Goal: Task Accomplishment & Management: Manage account settings

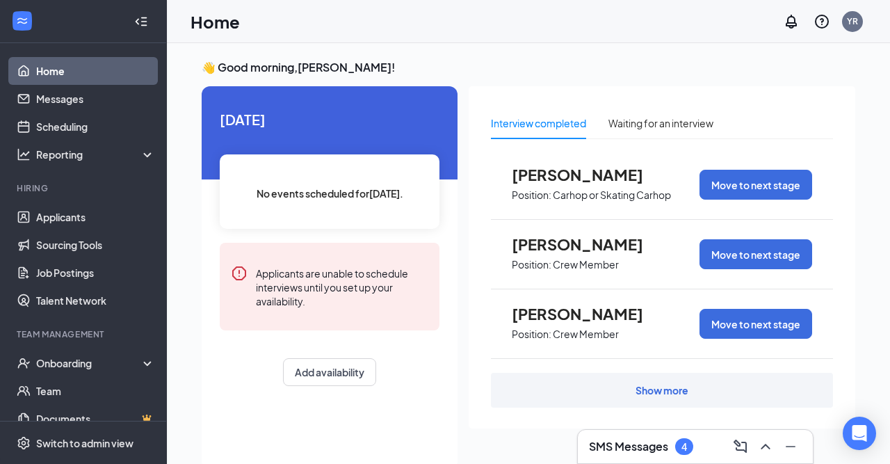
click at [644, 450] on h3 "SMS Messages" at bounding box center [628, 446] width 79 height 15
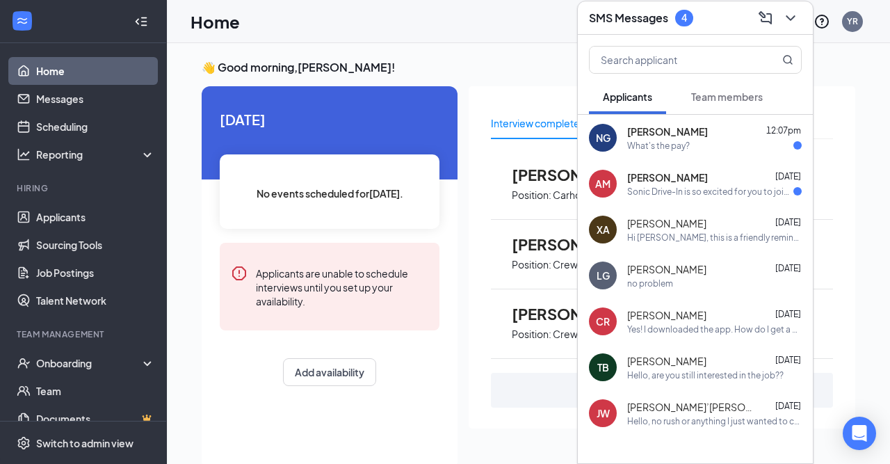
click at [757, 111] on button "Team members" at bounding box center [726, 96] width 99 height 35
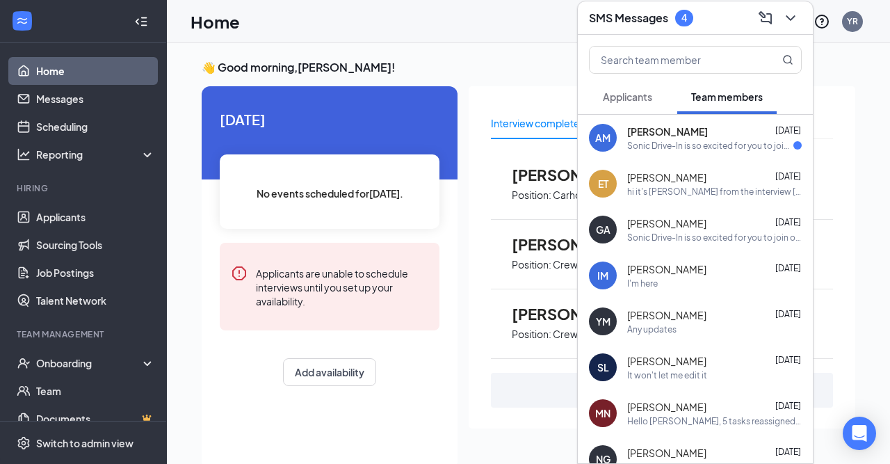
click at [483, 22] on div "Home YR" at bounding box center [528, 21] width 723 height 43
click at [787, 14] on icon "ChevronDown" at bounding box center [790, 18] width 17 height 17
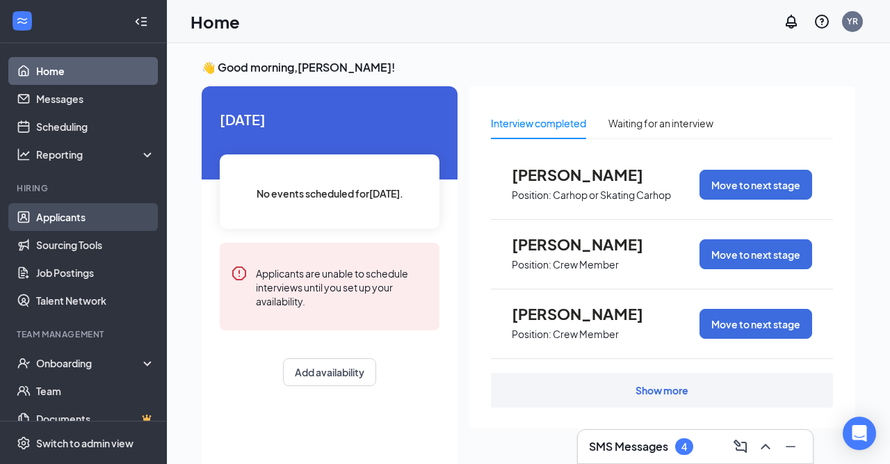
click at [41, 217] on link "Applicants" at bounding box center [95, 217] width 119 height 28
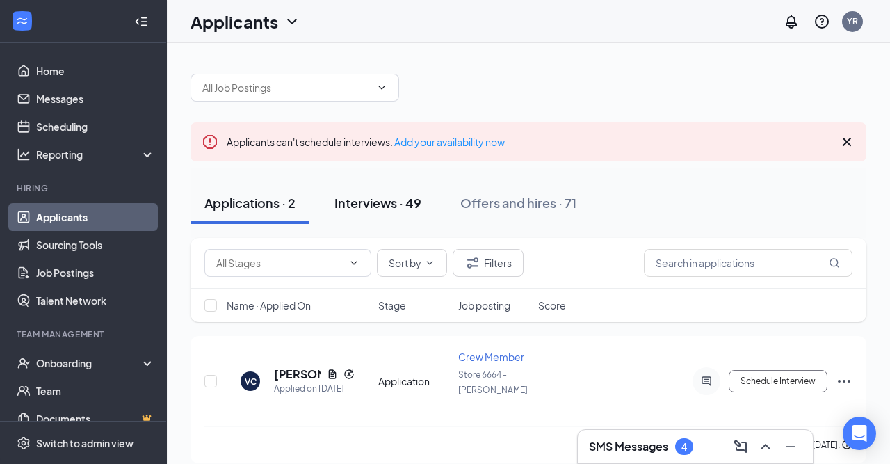
click at [416, 195] on div "Interviews · 49" at bounding box center [377, 202] width 87 height 17
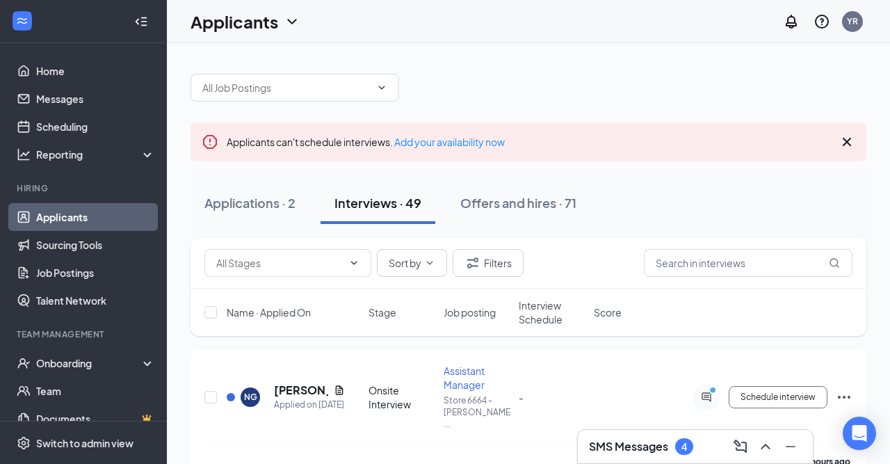
click at [623, 445] on h3 "SMS Messages" at bounding box center [628, 446] width 79 height 15
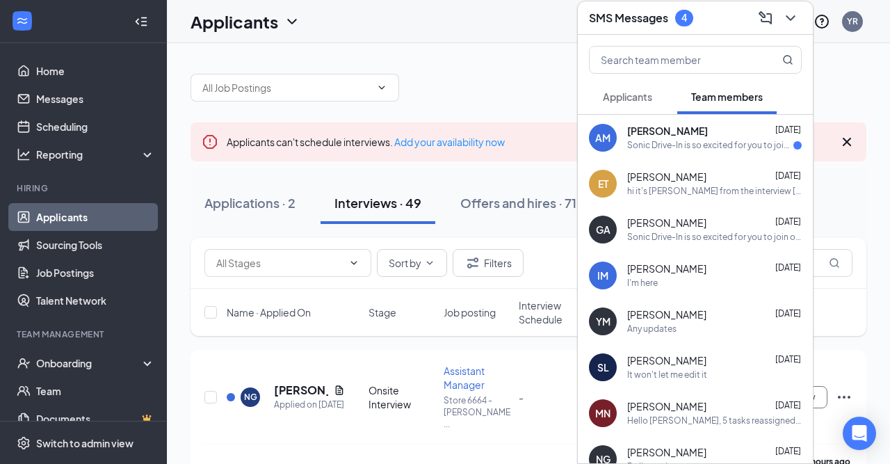
click at [651, 101] on span "Applicants" at bounding box center [627, 96] width 49 height 13
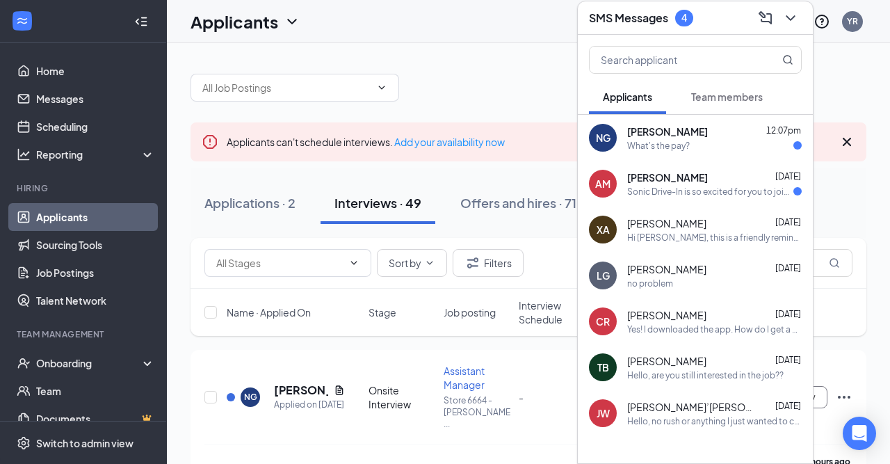
click at [507, 70] on div at bounding box center [528, 81] width 676 height 42
click at [411, 83] on div at bounding box center [528, 81] width 676 height 42
click at [290, 382] on h5 "[PERSON_NAME]" at bounding box center [301, 389] width 54 height 15
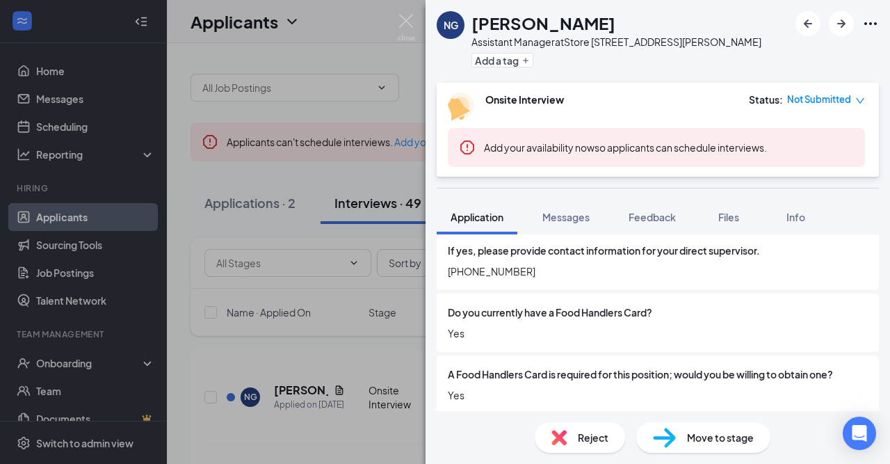
scroll to position [1491, 0]
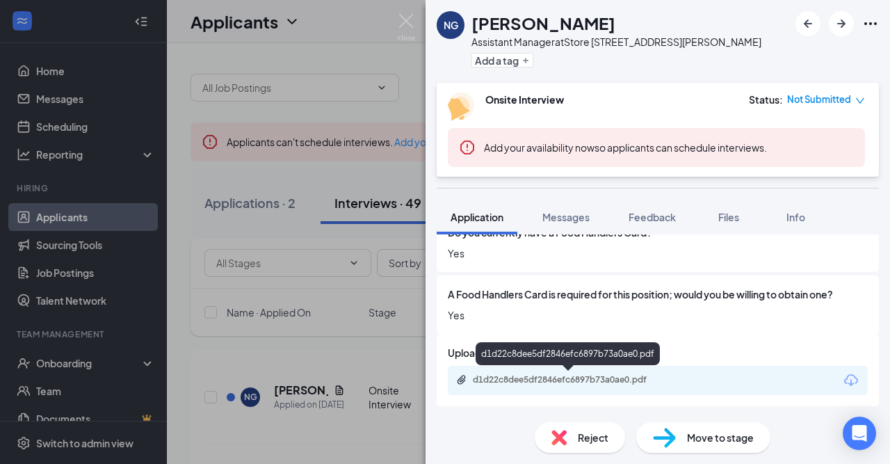
click at [607, 381] on div "d1d22c8dee5df2846efc6897b73a0ae0.pdf" at bounding box center [570, 379] width 195 height 11
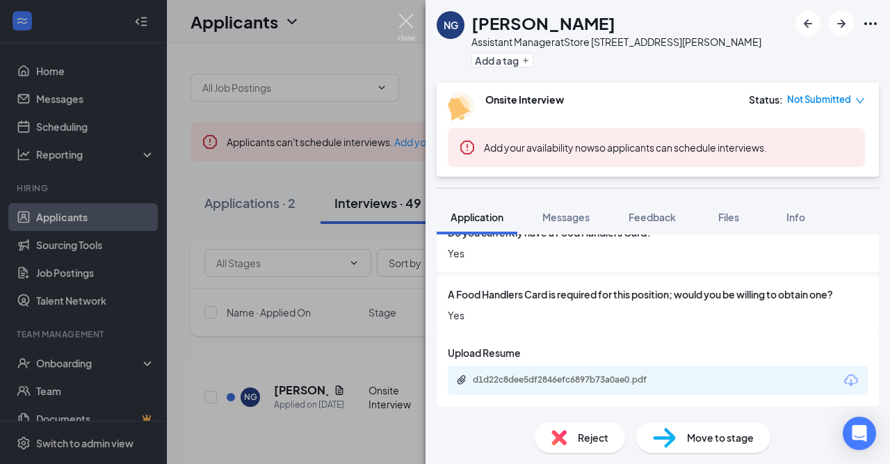
click at [407, 21] on img at bounding box center [406, 27] width 17 height 27
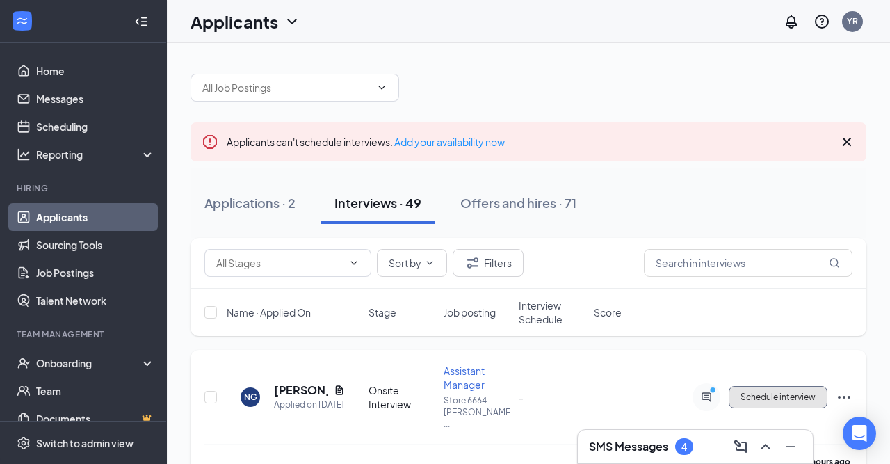
click at [761, 386] on button "Schedule interview" at bounding box center [777, 397] width 99 height 22
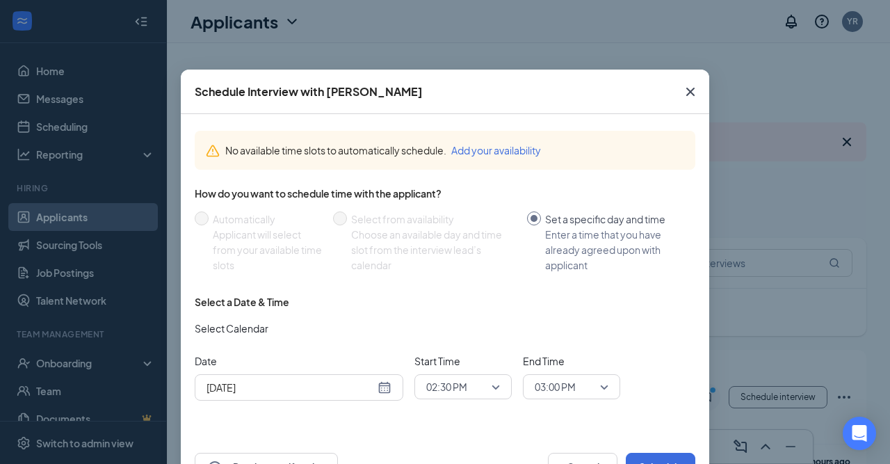
click at [384, 389] on div "[DATE]" at bounding box center [298, 387] width 185 height 15
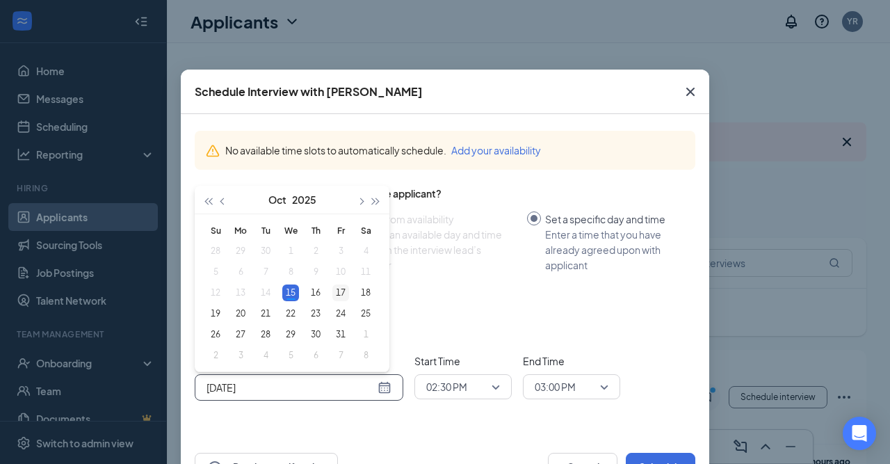
type input "[DATE]"
click at [341, 295] on div "17" at bounding box center [340, 292] width 17 height 17
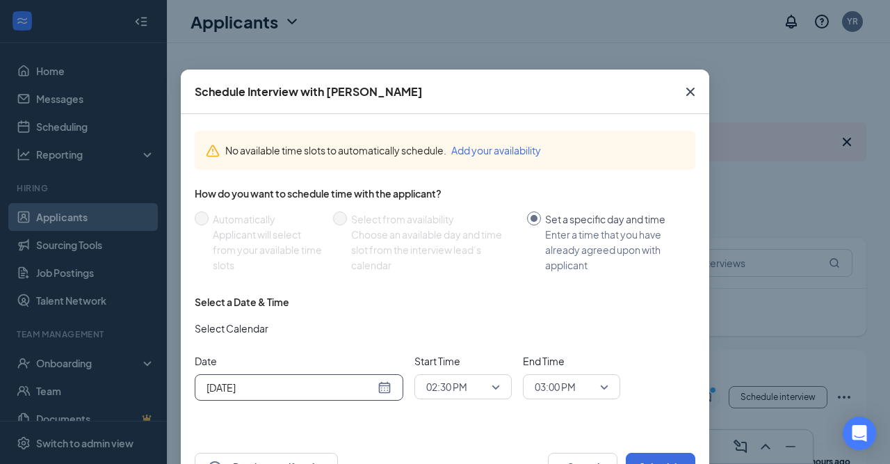
click at [500, 393] on div "02:30 PM" at bounding box center [462, 386] width 97 height 25
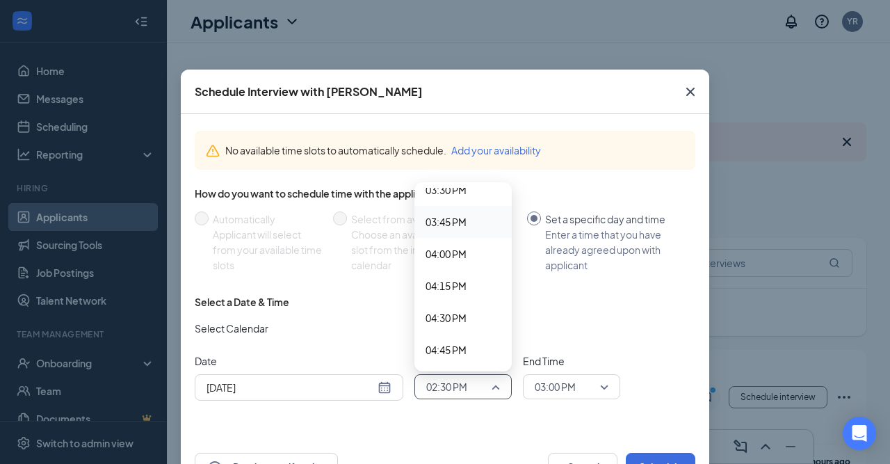
scroll to position [1996, 0]
click at [503, 193] on div "12:15 PM" at bounding box center [462, 187] width 97 height 32
click at [503, 193] on div "No available time slots to automatically schedule. Add your availability How do…" at bounding box center [445, 266] width 500 height 292
click at [503, 193] on div "How do you want to schedule time with the applicant?" at bounding box center [445, 193] width 500 height 14
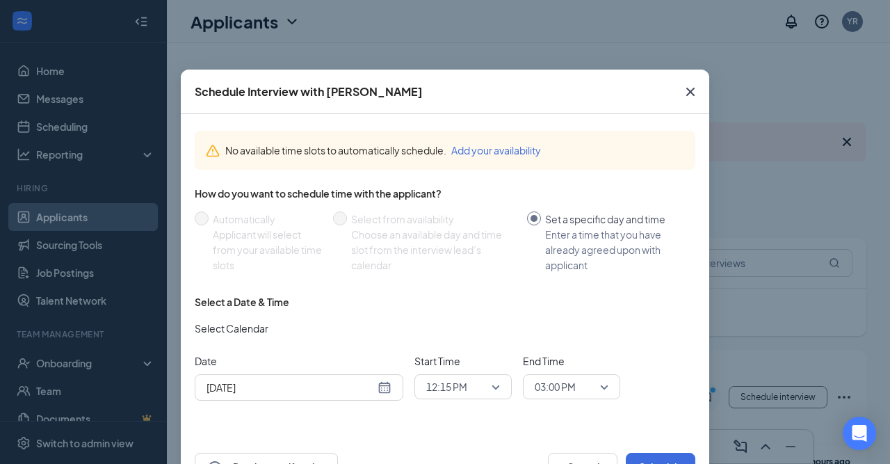
click at [500, 390] on span "12:15 PM" at bounding box center [463, 386] width 74 height 21
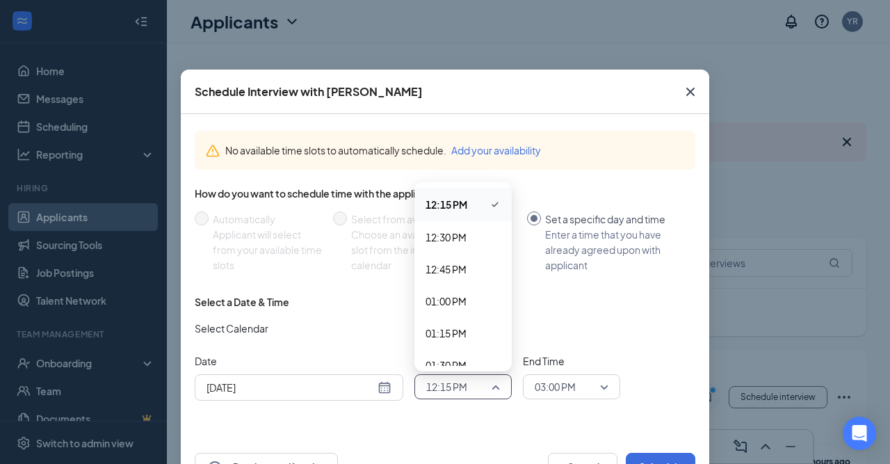
scroll to position [1567, 0]
click at [503, 195] on div "12:15 PM" at bounding box center [462, 204] width 97 height 33
click at [497, 395] on span "12:15 PM" at bounding box center [463, 386] width 74 height 21
click at [456, 239] on span "02:00 PM" at bounding box center [445, 242] width 41 height 15
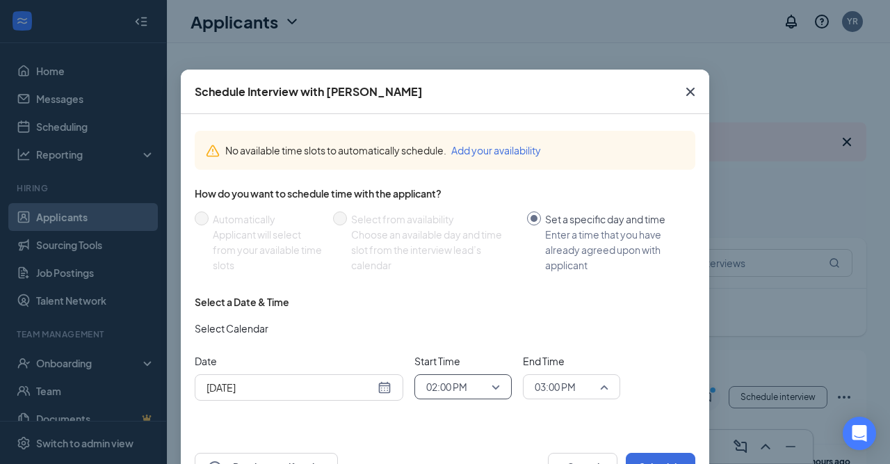
click at [604, 388] on span "03:00 PM" at bounding box center [572, 386] width 74 height 21
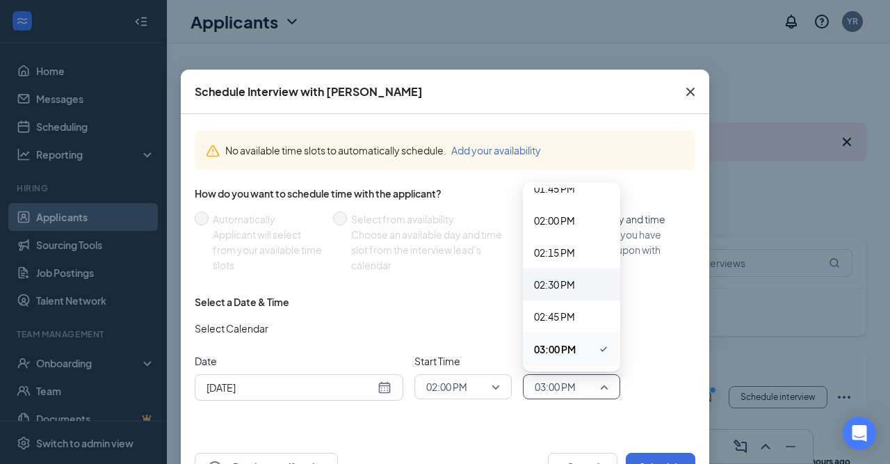
scroll to position [1774, 0]
click at [562, 248] on span "02:15 PM" at bounding box center [554, 252] width 41 height 15
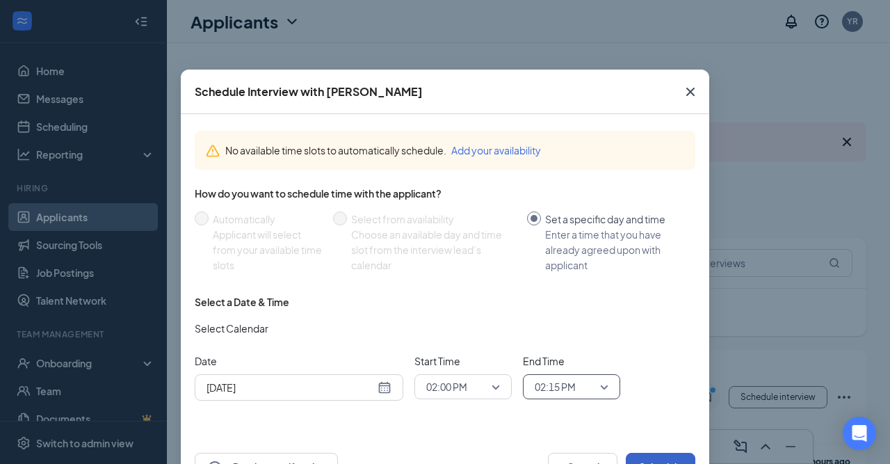
click at [651, 457] on button "Schedule" at bounding box center [661, 466] width 70 height 28
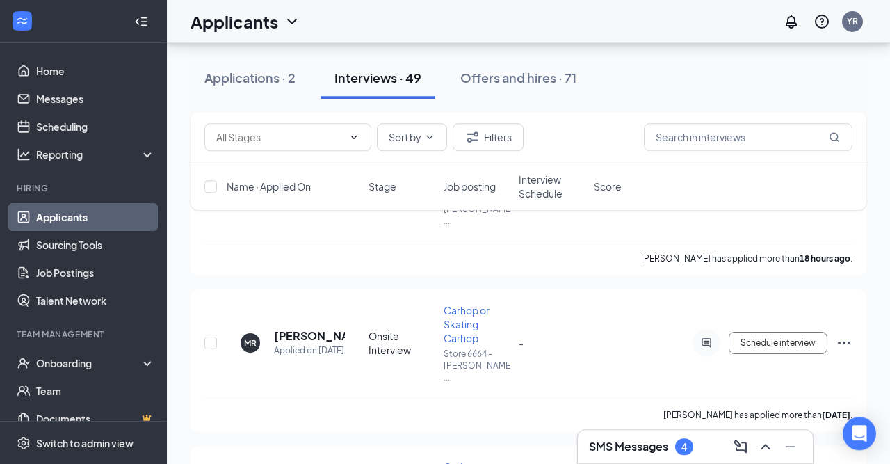
scroll to position [242, 0]
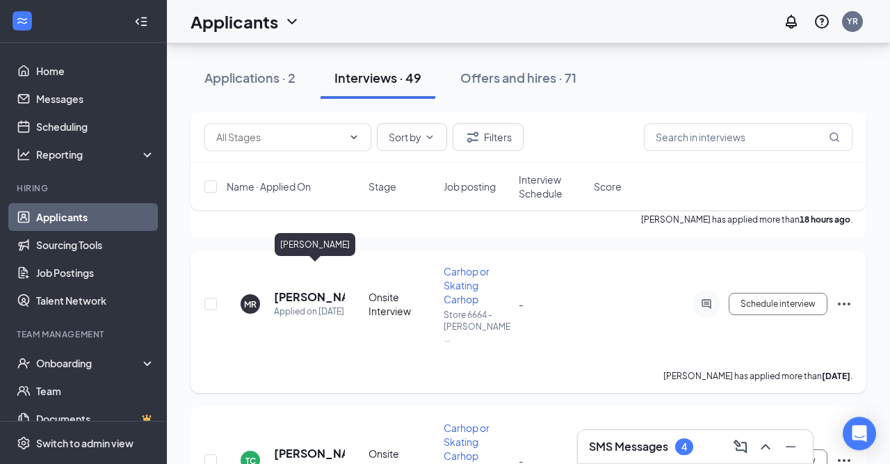
click at [318, 289] on h5 "[PERSON_NAME]" at bounding box center [309, 296] width 71 height 15
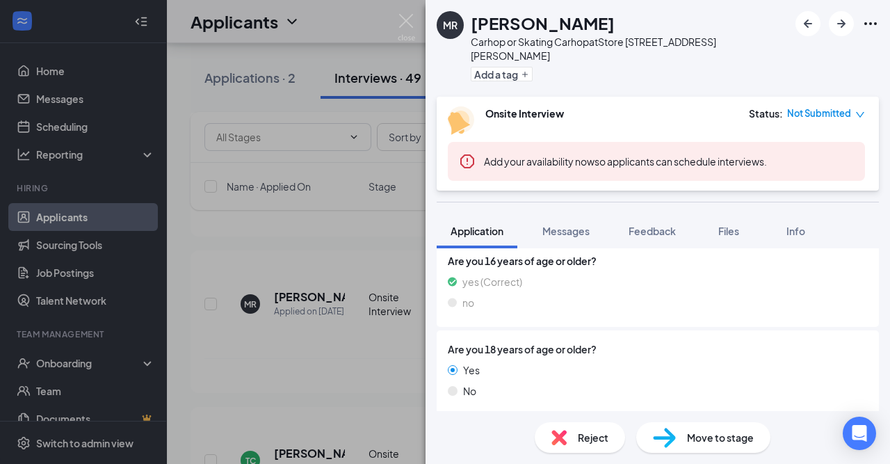
scroll to position [647, 0]
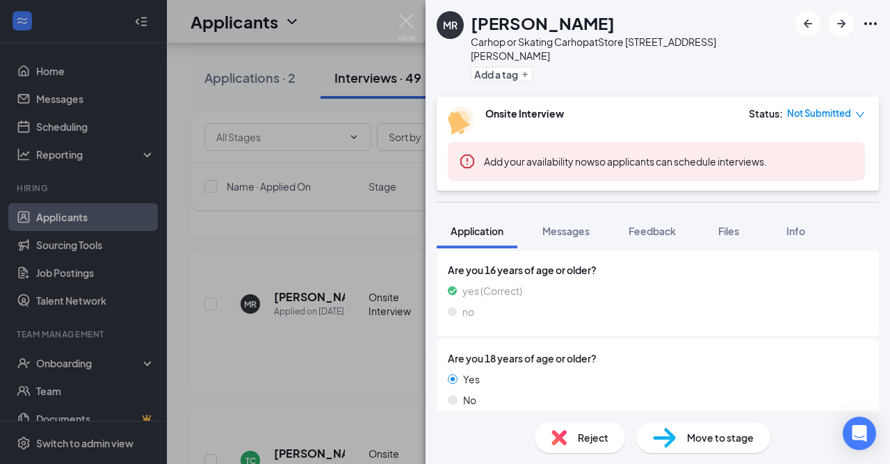
click at [307, 343] on div "MR [PERSON_NAME] Carhop or Skating Carhop at Store [STREET_ADDRESS][PERSON_NAME…" at bounding box center [445, 232] width 890 height 464
click at [402, 20] on img at bounding box center [406, 27] width 17 height 27
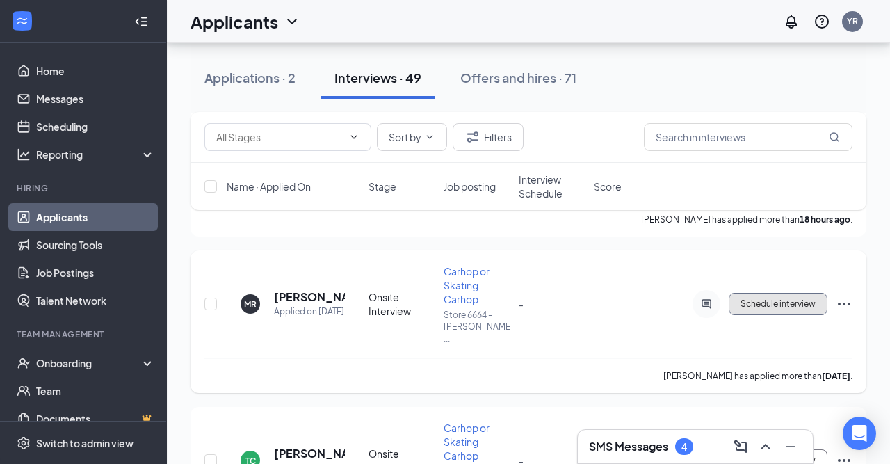
click at [778, 299] on span "Schedule interview" at bounding box center [777, 304] width 75 height 10
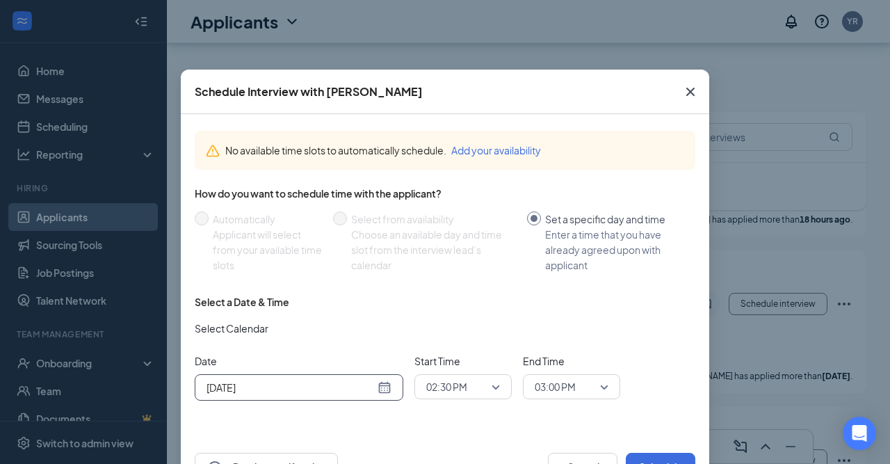
click at [388, 389] on div "[DATE]" at bounding box center [298, 387] width 185 height 15
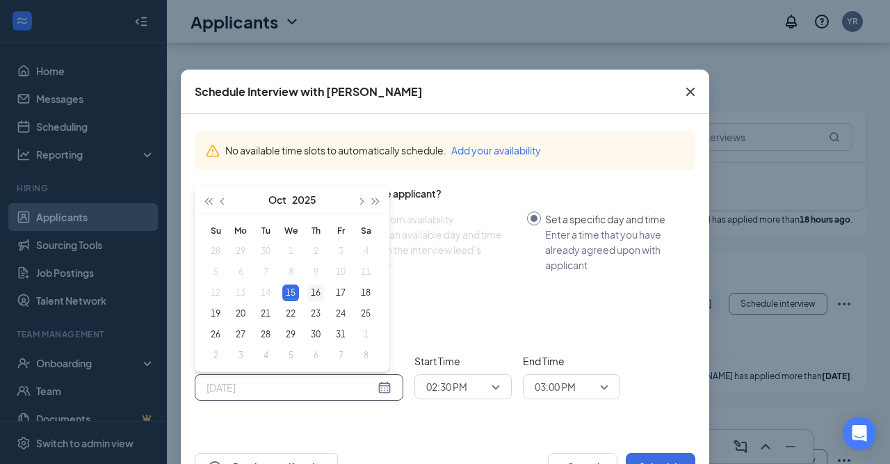
type input "[DATE]"
click at [318, 291] on div "16" at bounding box center [315, 292] width 17 height 17
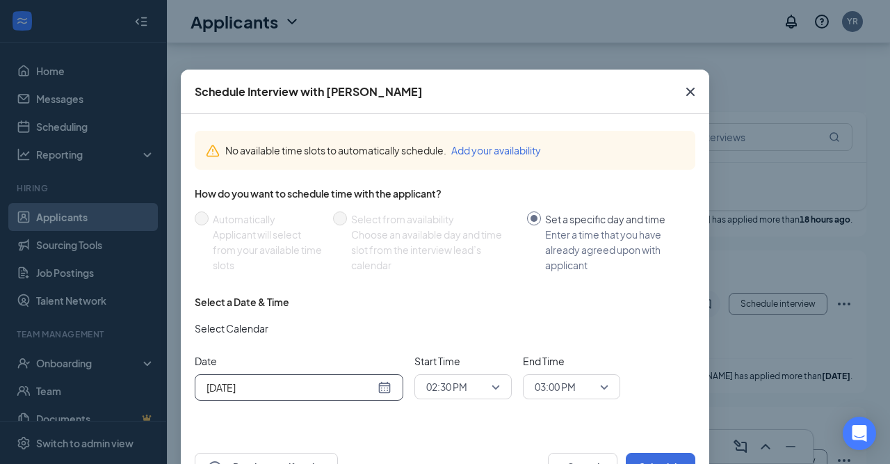
click at [496, 392] on span "02:30 PM" at bounding box center [463, 386] width 74 height 21
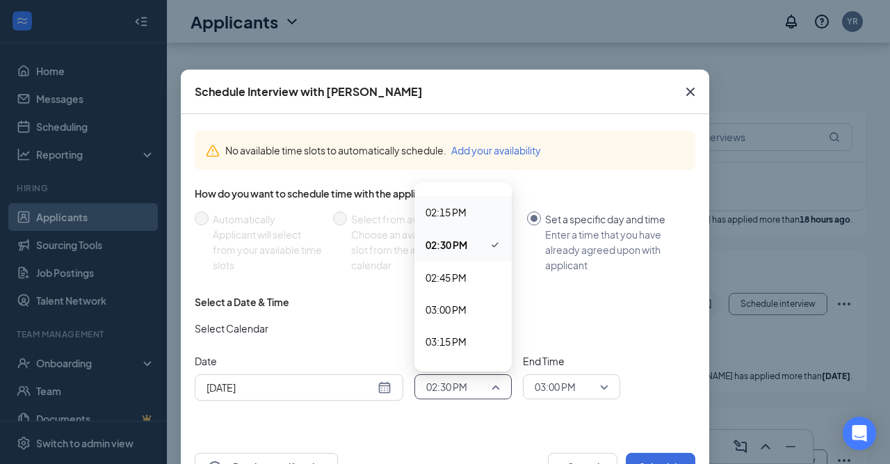
scroll to position [1777, 0]
click at [458, 214] on span "02:00 PM" at bounding box center [445, 217] width 41 height 15
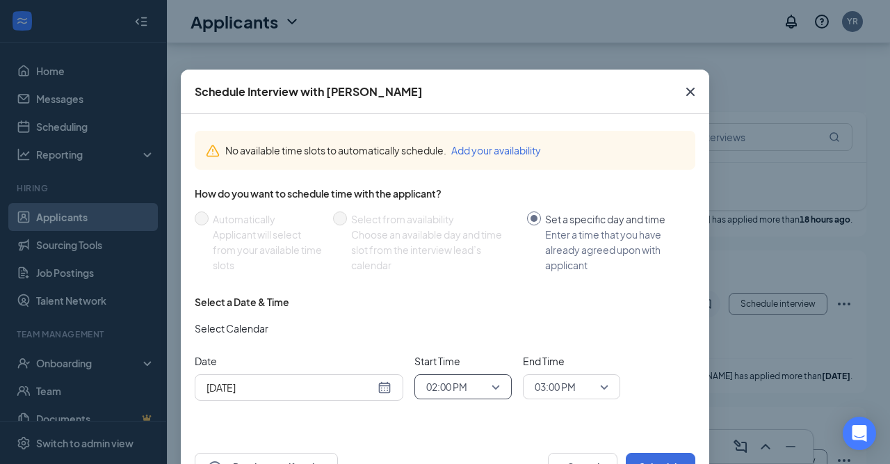
click at [585, 386] on span "03:00 PM" at bounding box center [565, 386] width 61 height 21
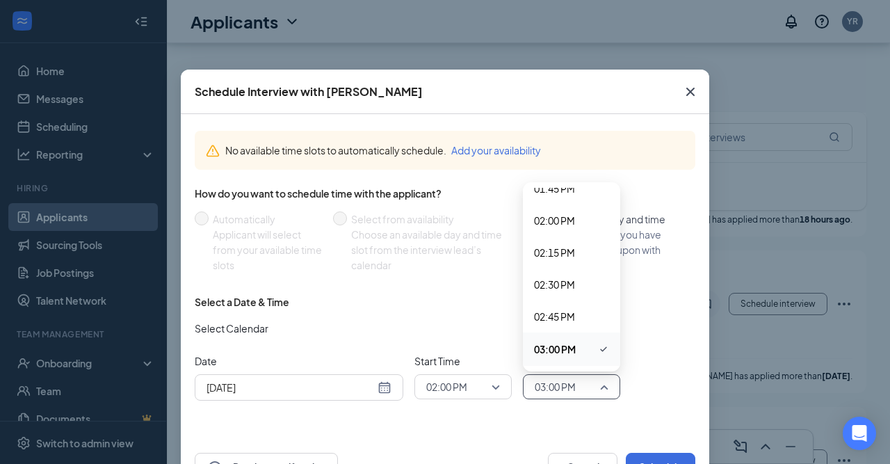
scroll to position [1774, 0]
click at [566, 258] on span "02:15 PM" at bounding box center [554, 252] width 41 height 15
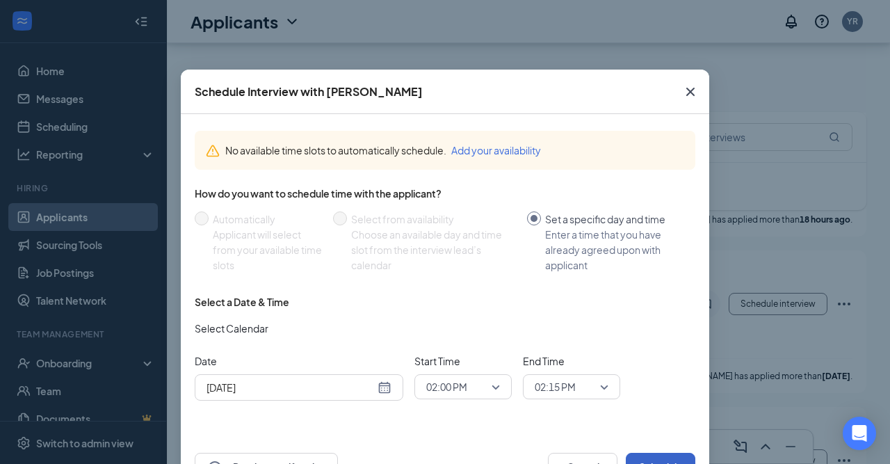
click at [646, 458] on button "Schedule" at bounding box center [661, 466] width 70 height 28
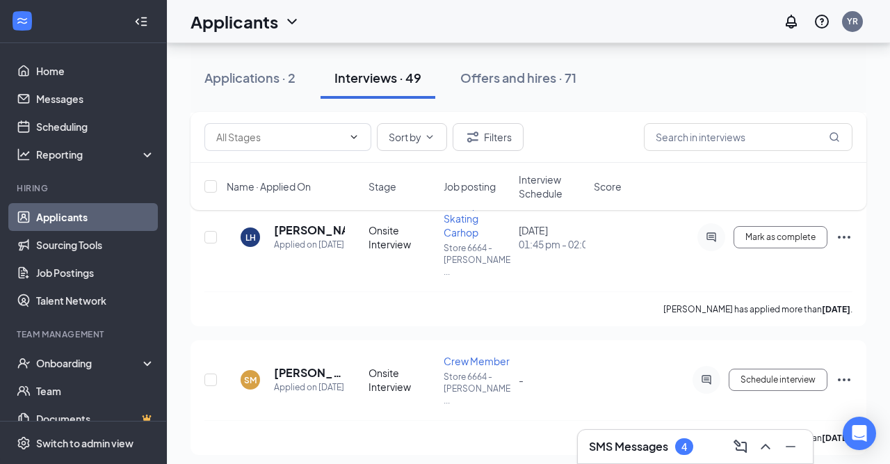
scroll to position [780, 0]
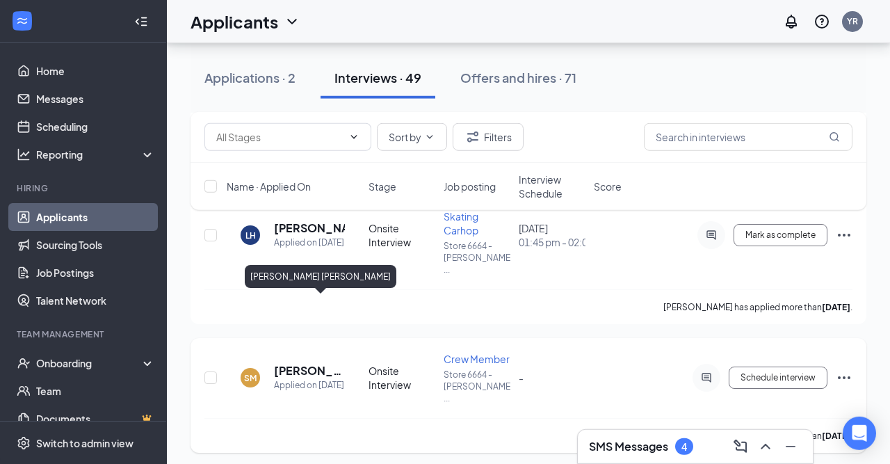
click at [307, 363] on h5 "[PERSON_NAME] [PERSON_NAME]" at bounding box center [309, 370] width 71 height 15
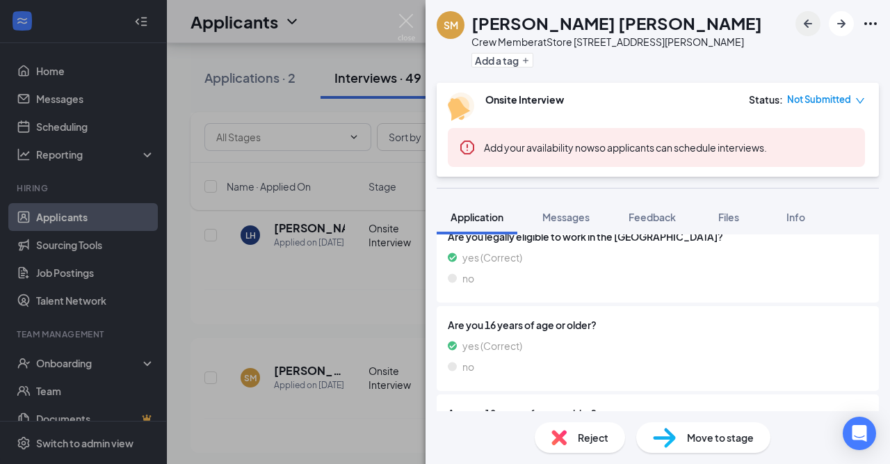
scroll to position [576, 0]
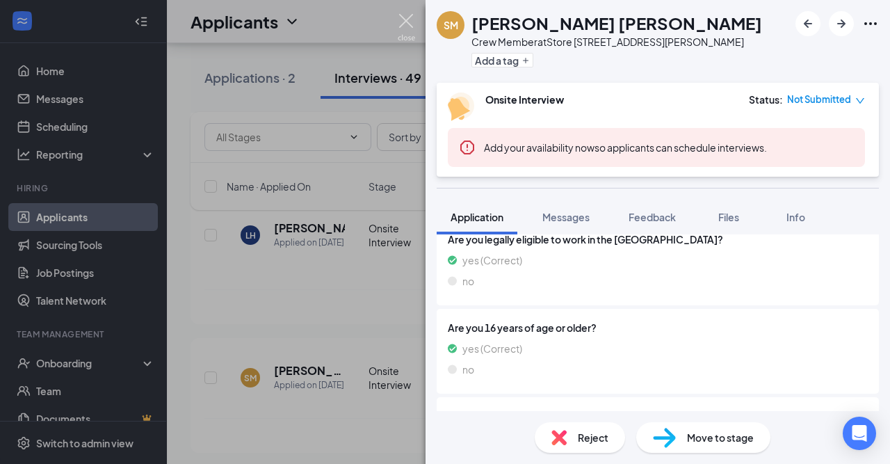
click at [409, 15] on img at bounding box center [406, 27] width 17 height 27
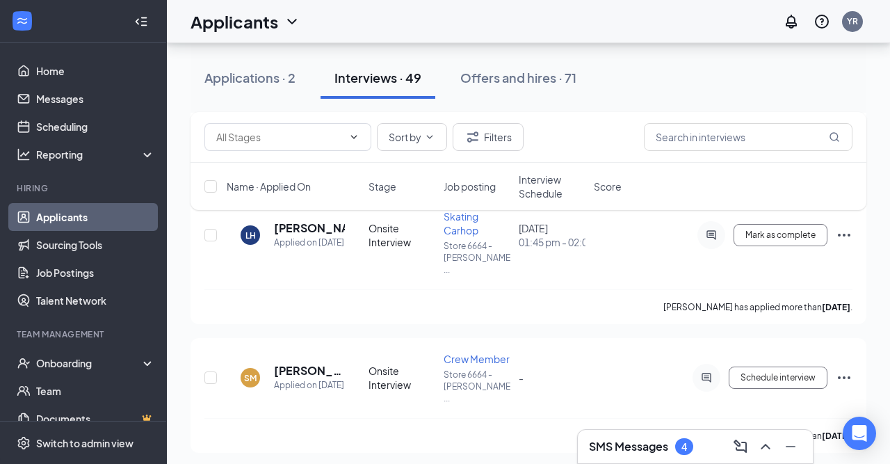
click at [669, 443] on div "SMS Messages 4" at bounding box center [641, 446] width 104 height 17
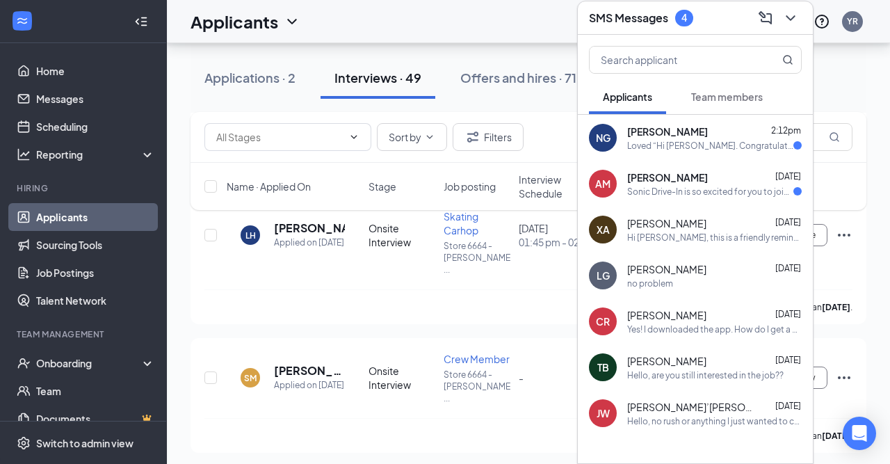
click at [552, 22] on div "Applicants YR" at bounding box center [528, 21] width 723 height 43
click at [558, 8] on div "Applicants YR" at bounding box center [528, 21] width 723 height 43
click at [782, 24] on icon "ChevronDown" at bounding box center [790, 18] width 17 height 17
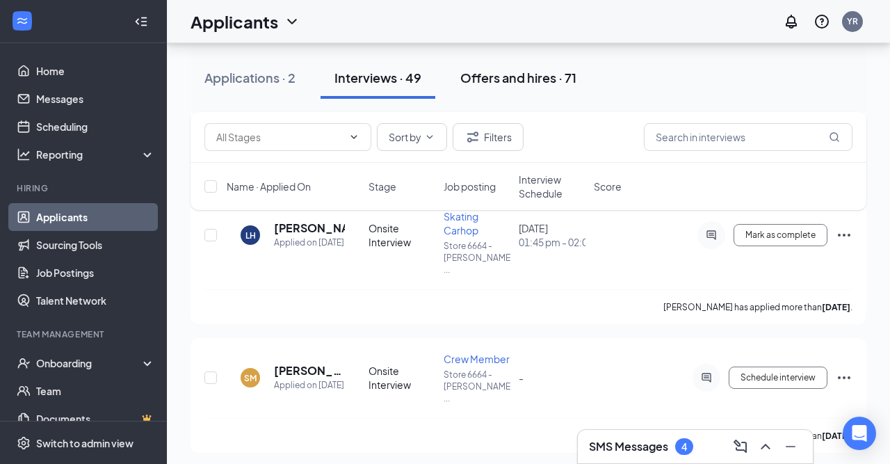
click at [529, 72] on div "Offers and hires · 71" at bounding box center [518, 77] width 116 height 17
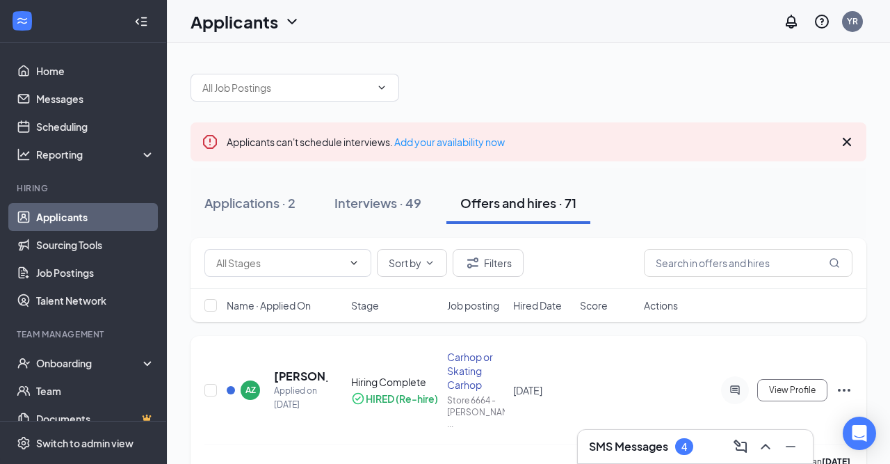
click at [464, 362] on div "Carhop or Skating Carhop" at bounding box center [476, 371] width 58 height 42
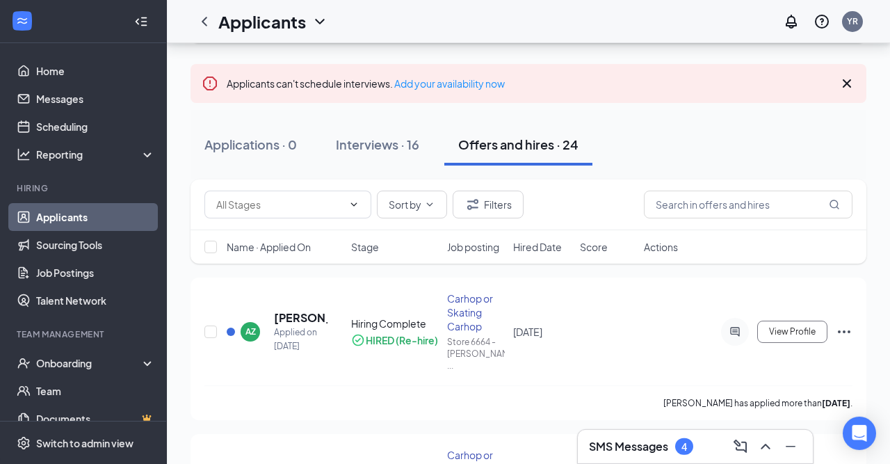
scroll to position [161, 0]
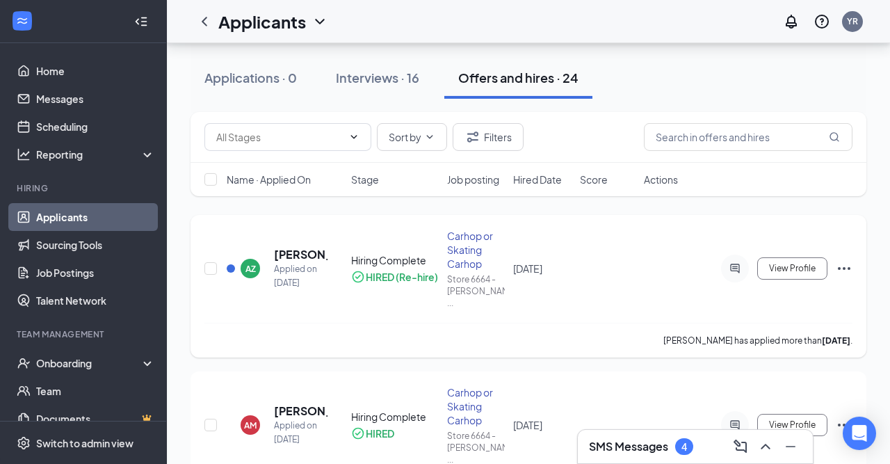
click at [450, 229] on div "Carhop or Skating Carhop" at bounding box center [476, 250] width 58 height 42
click at [283, 247] on h5 "[PERSON_NAME]" at bounding box center [301, 254] width 54 height 15
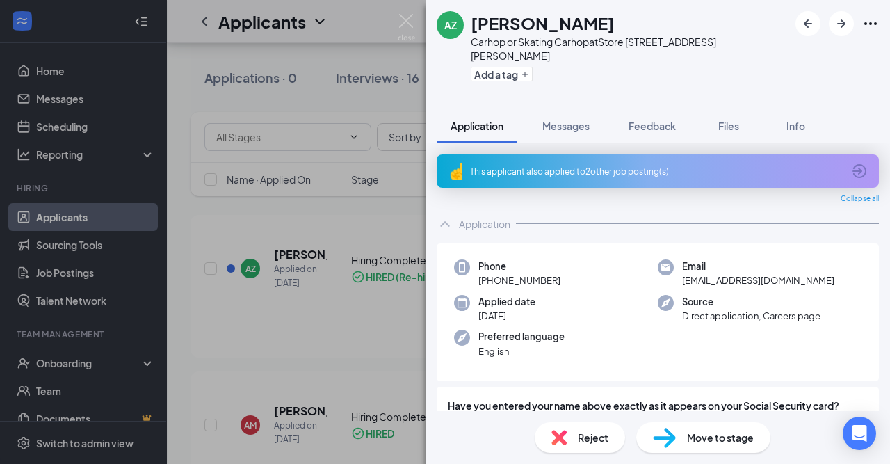
click at [718, 427] on div "Move to stage" at bounding box center [703, 437] width 134 height 31
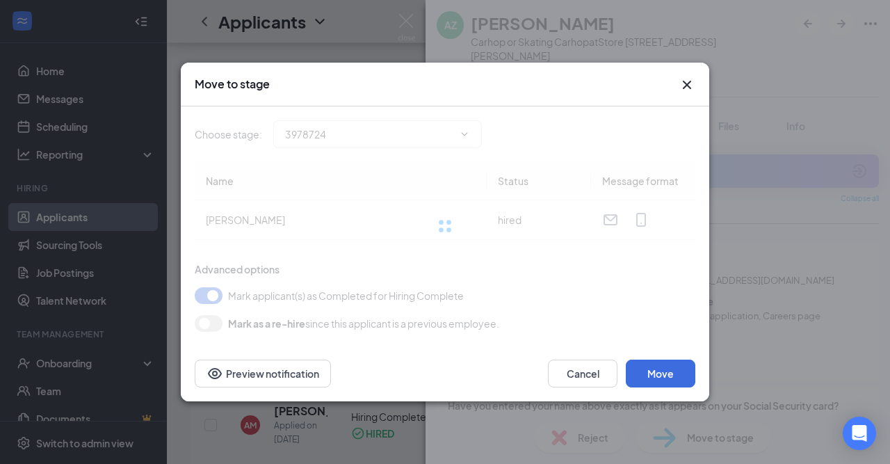
type input "Hiring Complete (current stage)"
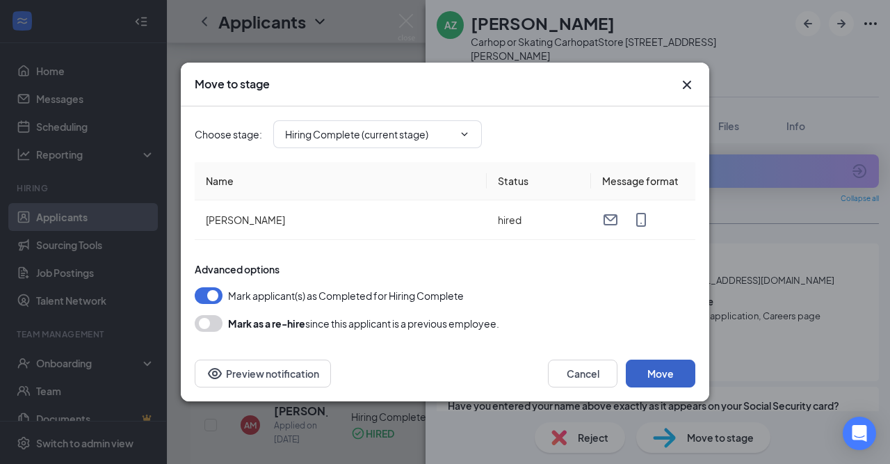
click at [674, 368] on button "Move" at bounding box center [661, 373] width 70 height 28
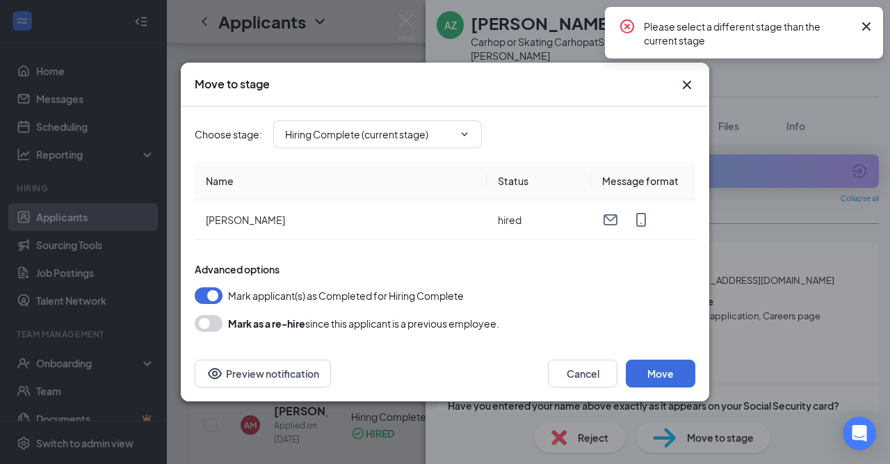
click at [863, 26] on icon "Cross" at bounding box center [866, 26] width 17 height 17
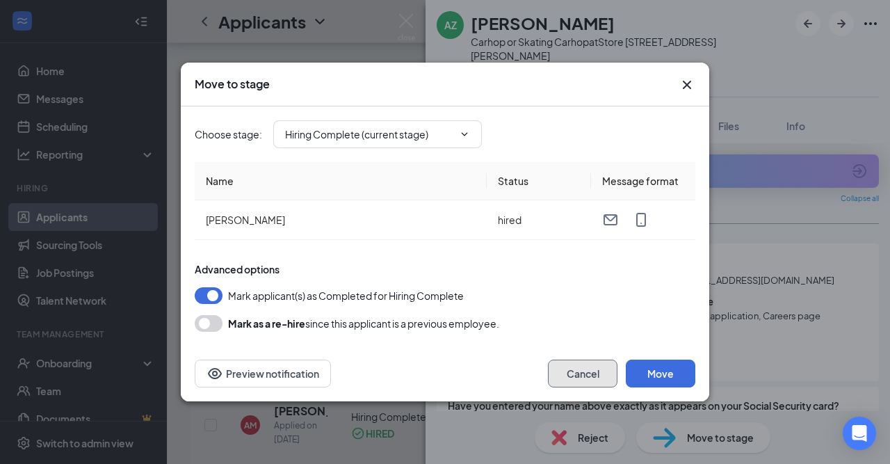
click at [583, 368] on button "Cancel" at bounding box center [583, 373] width 70 height 28
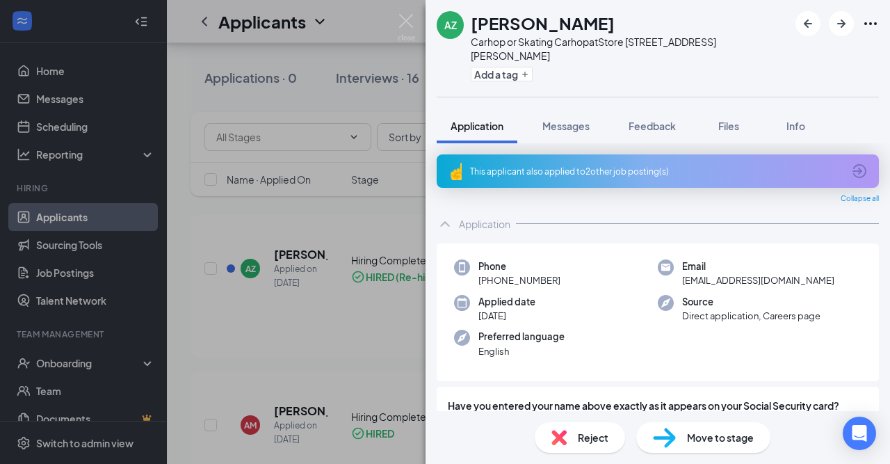
click at [60, 366] on div "AZ [PERSON_NAME] Carhop or Skating Carhop at Store [STREET_ADDRESS][PERSON_NAME…" at bounding box center [445, 232] width 890 height 464
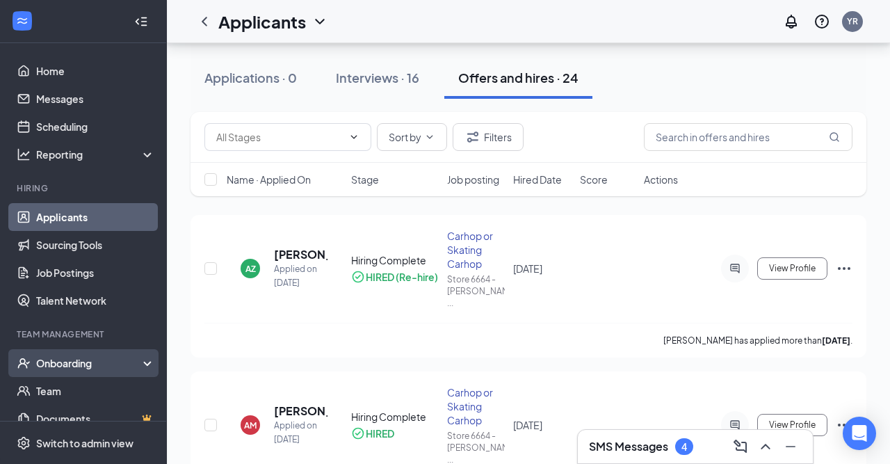
click at [74, 362] on div "Onboarding" at bounding box center [89, 363] width 107 height 14
click at [69, 392] on link "Overview" at bounding box center [95, 391] width 119 height 28
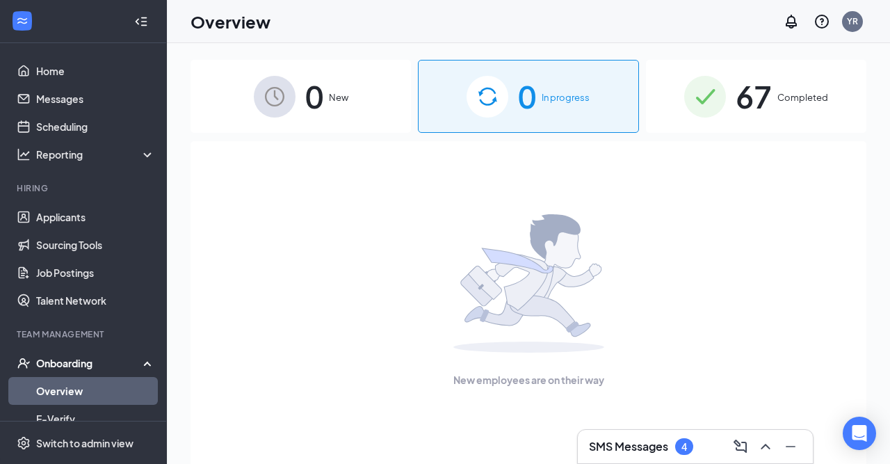
click at [756, 85] on span "67" at bounding box center [753, 96] width 36 height 48
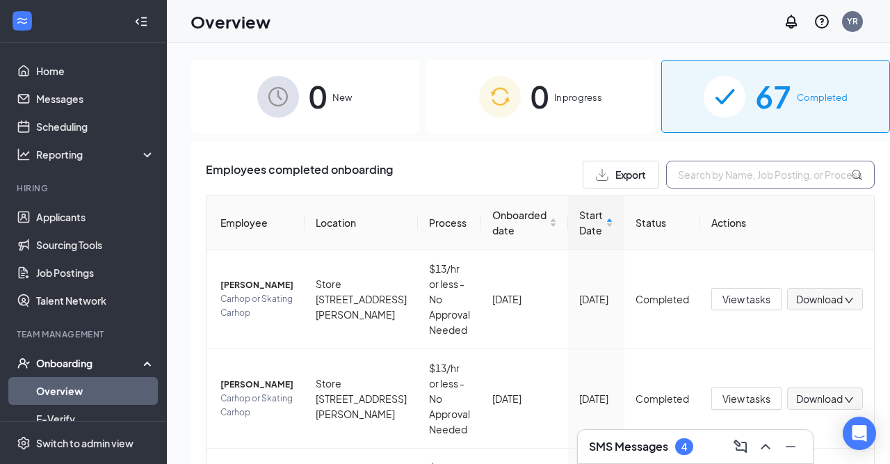
click at [685, 177] on input "text" at bounding box center [770, 175] width 209 height 28
type input "abi"
click at [265, 386] on span "[PERSON_NAME]" at bounding box center [256, 384] width 73 height 14
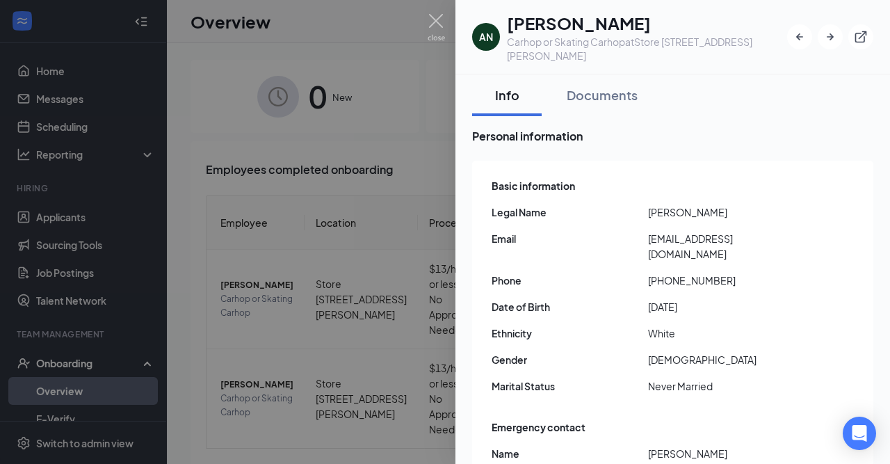
click at [386, 70] on div at bounding box center [445, 232] width 890 height 464
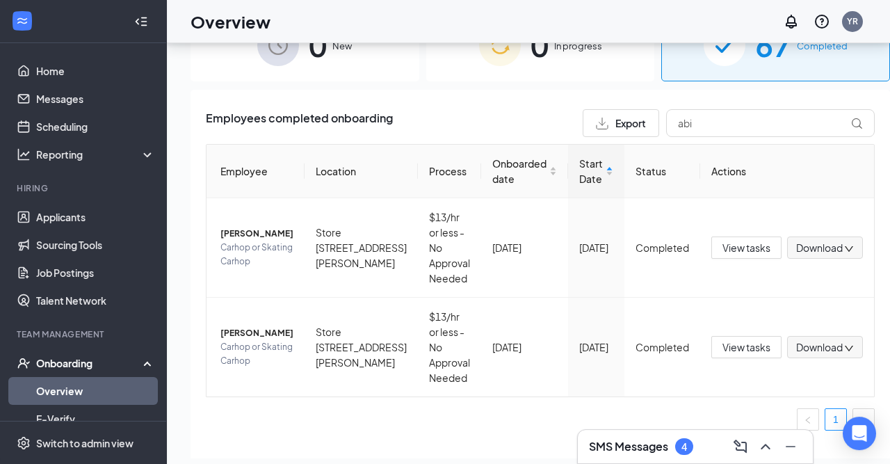
scroll to position [63, 0]
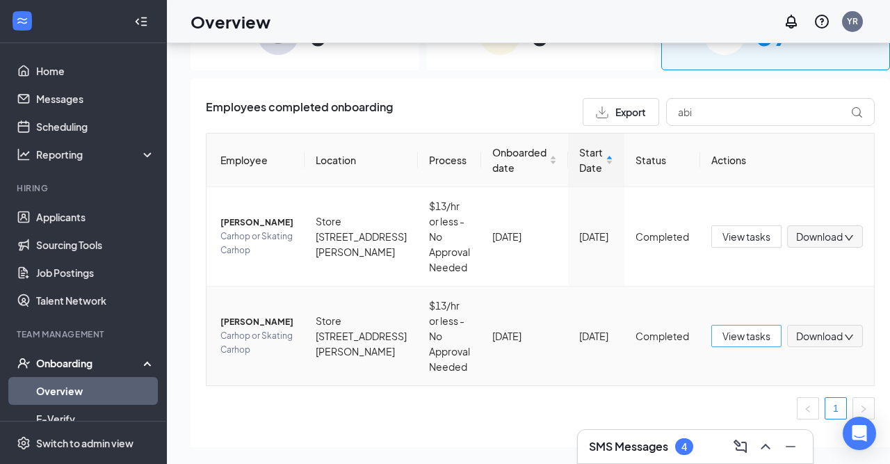
click at [724, 341] on span "View tasks" at bounding box center [746, 335] width 48 height 15
